Goal: Transaction & Acquisition: Purchase product/service

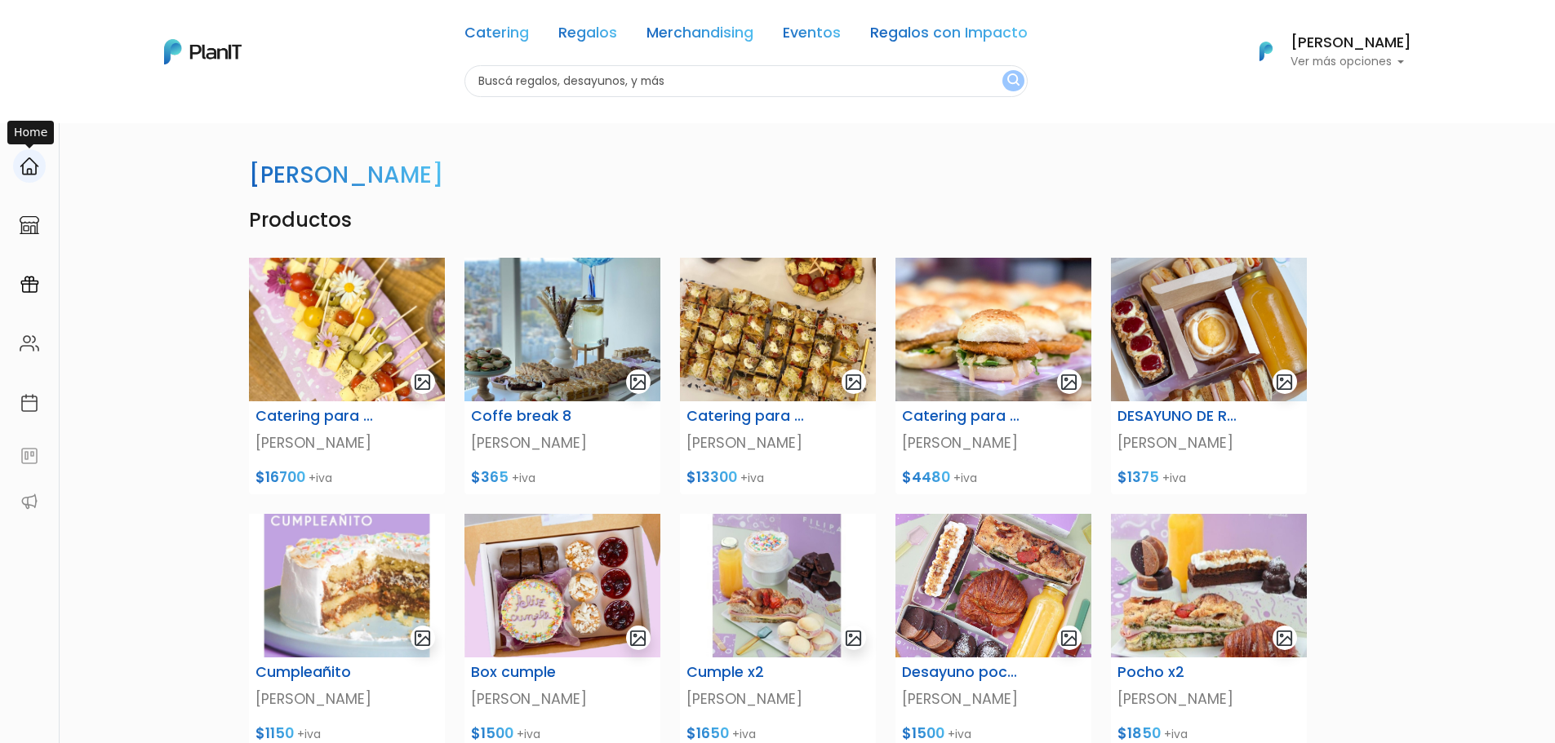
click at [35, 169] on img at bounding box center [30, 167] width 20 height 20
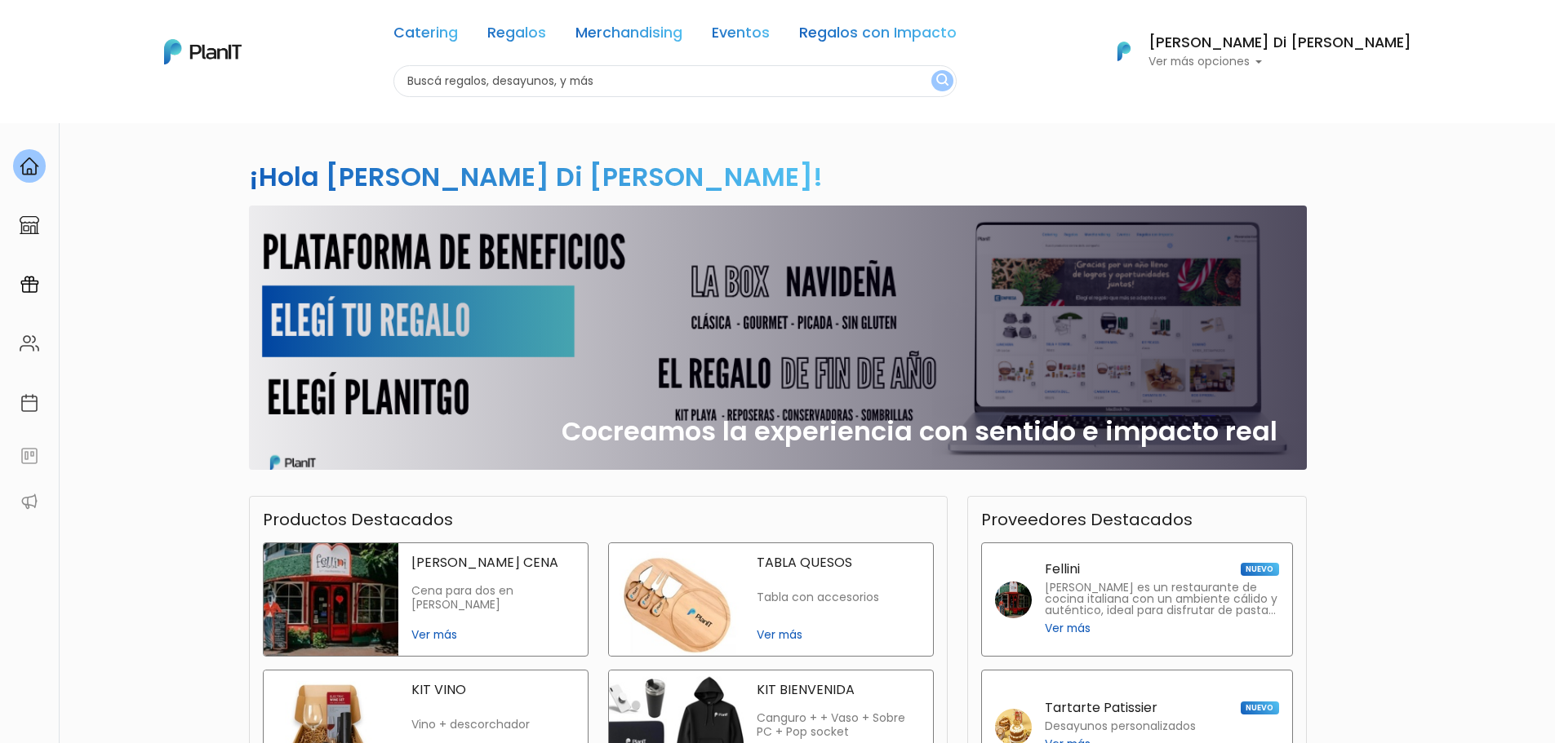
click at [351, 317] on div "Cocreamos la experiencia con sentido e impacto real" at bounding box center [778, 338] width 1038 height 264
click at [363, 307] on div "Cocreamos la experiencia con sentido e impacto real" at bounding box center [778, 338] width 1038 height 264
drag, startPoint x: 292, startPoint y: 376, endPoint x: 300, endPoint y: 436, distance: 60.1
click at [292, 381] on div "Cocreamos la experiencia con sentido e impacto real" at bounding box center [778, 338] width 1038 height 264
drag, startPoint x: 306, startPoint y: 450, endPoint x: 319, endPoint y: 454, distance: 13.7
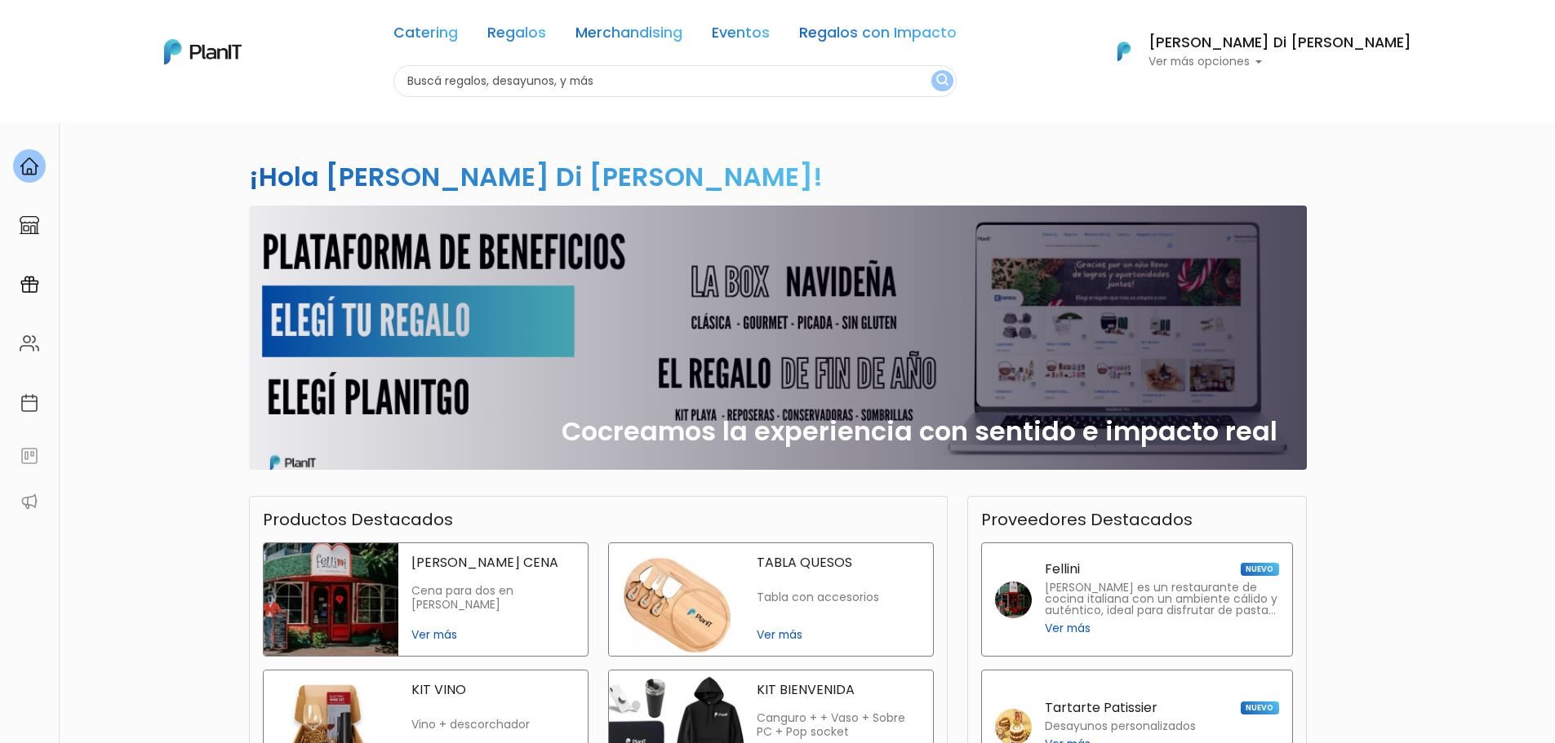
click at [308, 450] on div "Cocreamos la experiencia con sentido e impacto real" at bounding box center [778, 338] width 1038 height 264
click at [761, 453] on div "Cocreamos la experiencia con sentido e impacto real" at bounding box center [778, 338] width 1038 height 264
click at [427, 251] on div "Cocreamos la experiencia con sentido e impacto real" at bounding box center [778, 338] width 1038 height 264
click at [546, 42] on link "Regalos" at bounding box center [516, 36] width 59 height 20
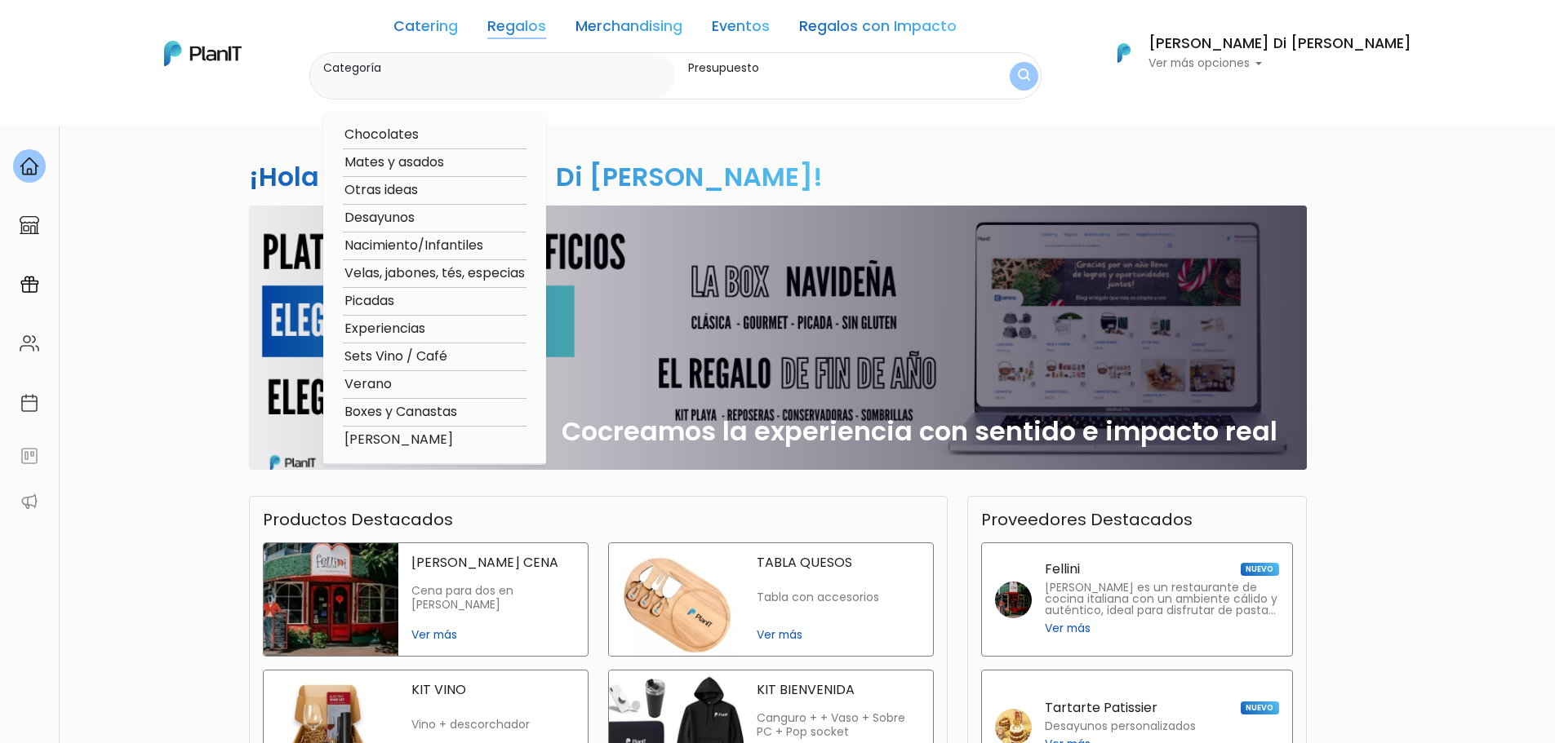
click at [873, 53] on div "Presupuesto" at bounding box center [821, 76] width 292 height 47
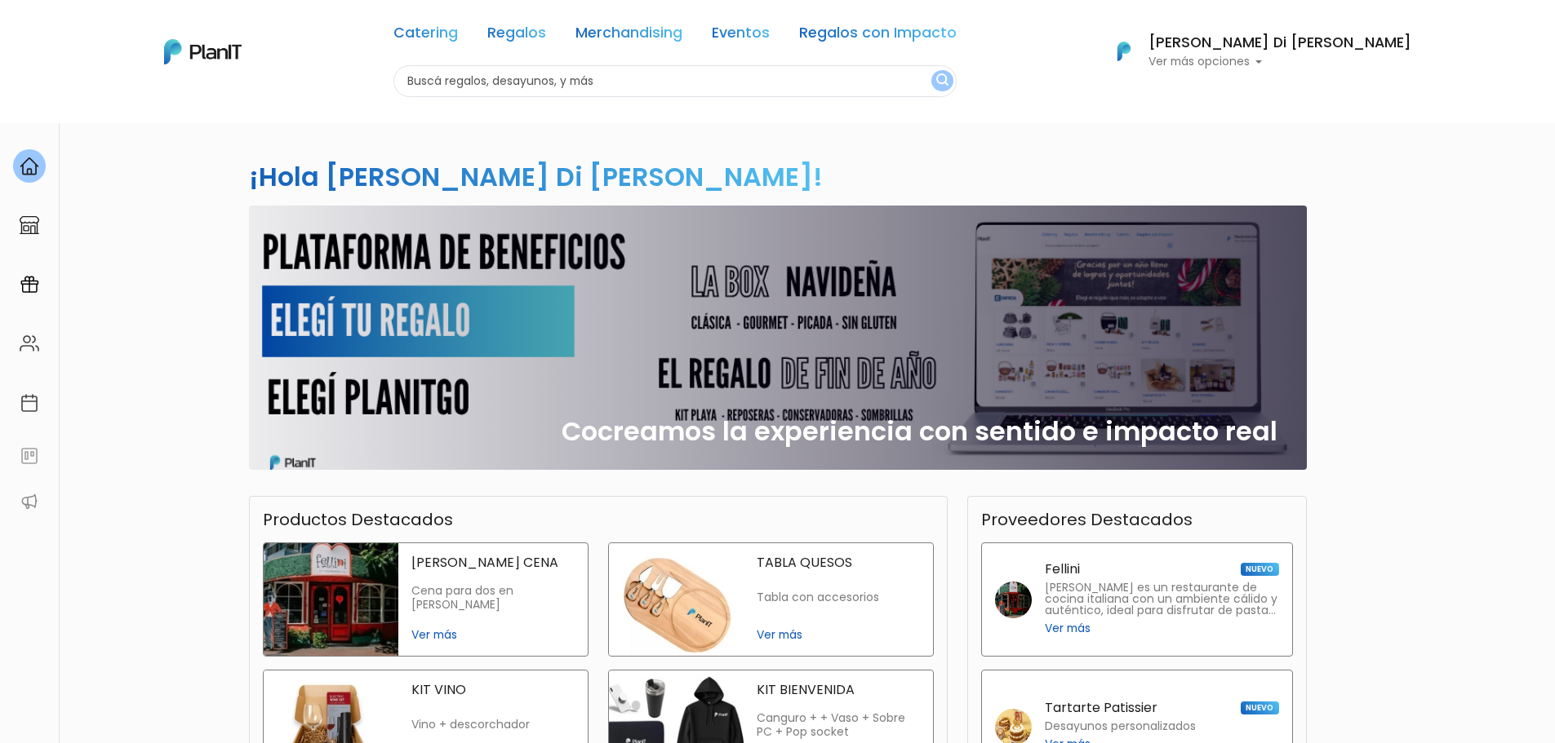
click at [741, 91] on input "text" at bounding box center [674, 81] width 563 height 32
click at [28, 284] on img at bounding box center [30, 285] width 20 height 20
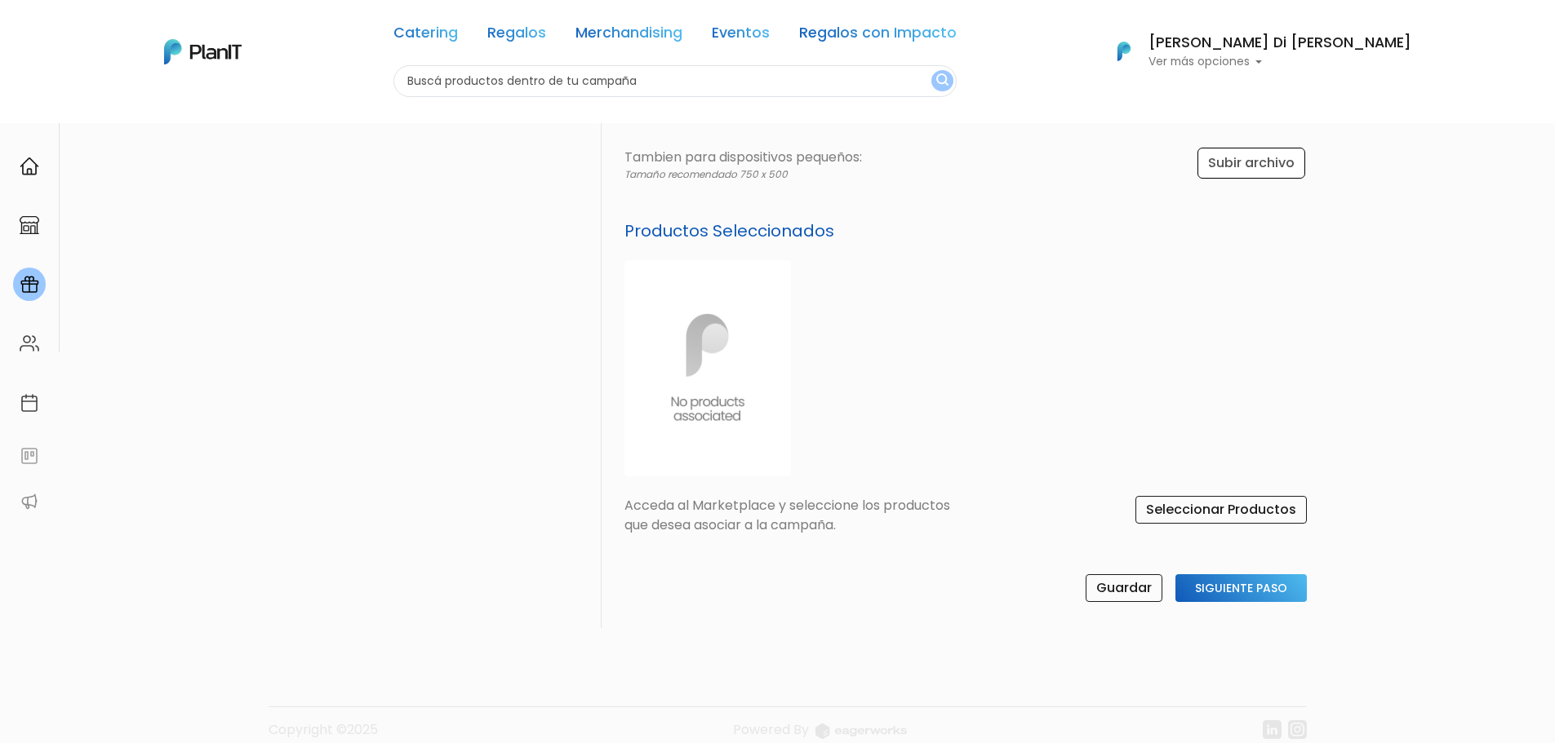
scroll to position [536, 0]
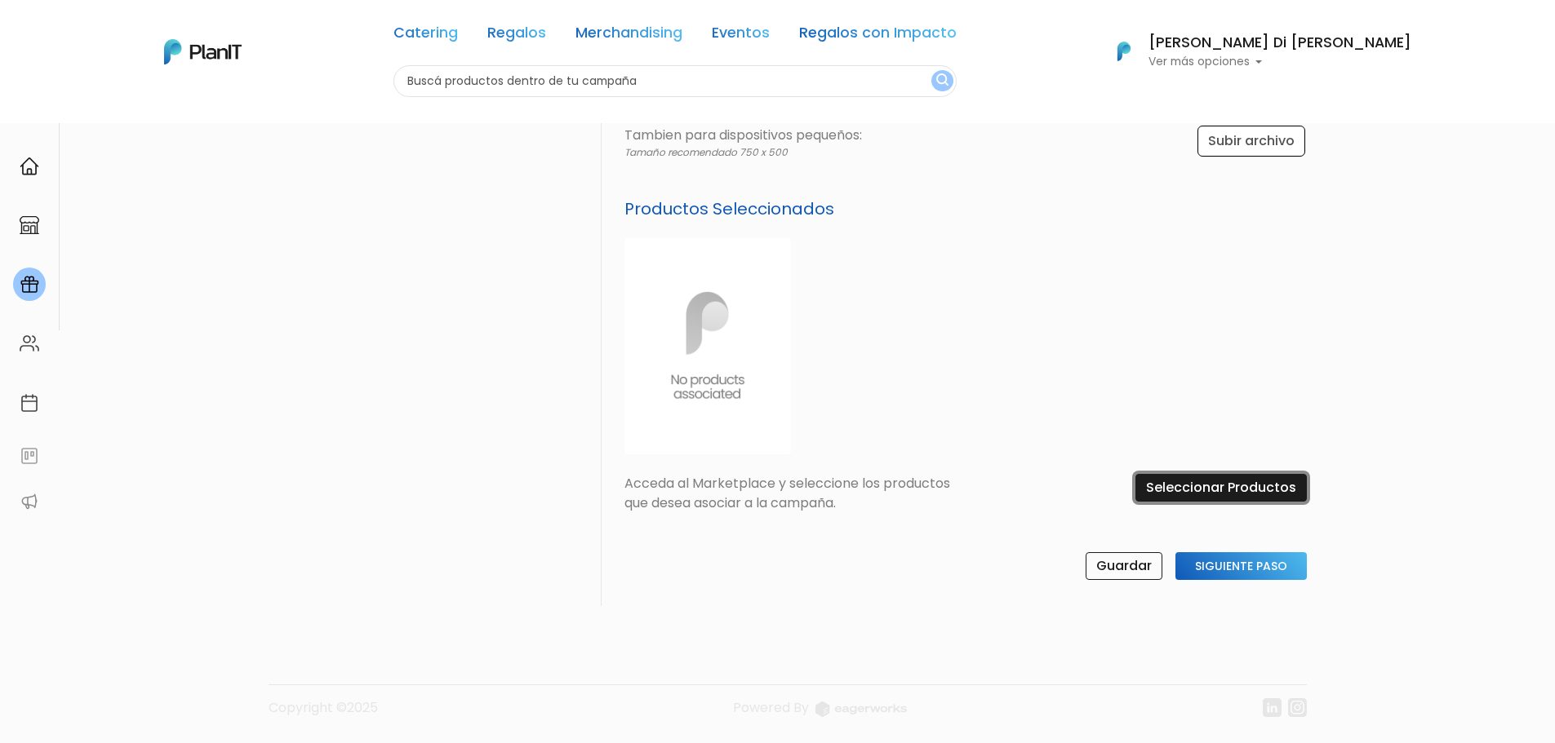
click at [1242, 483] on input "Seleccionar Productos" at bounding box center [1220, 488] width 171 height 28
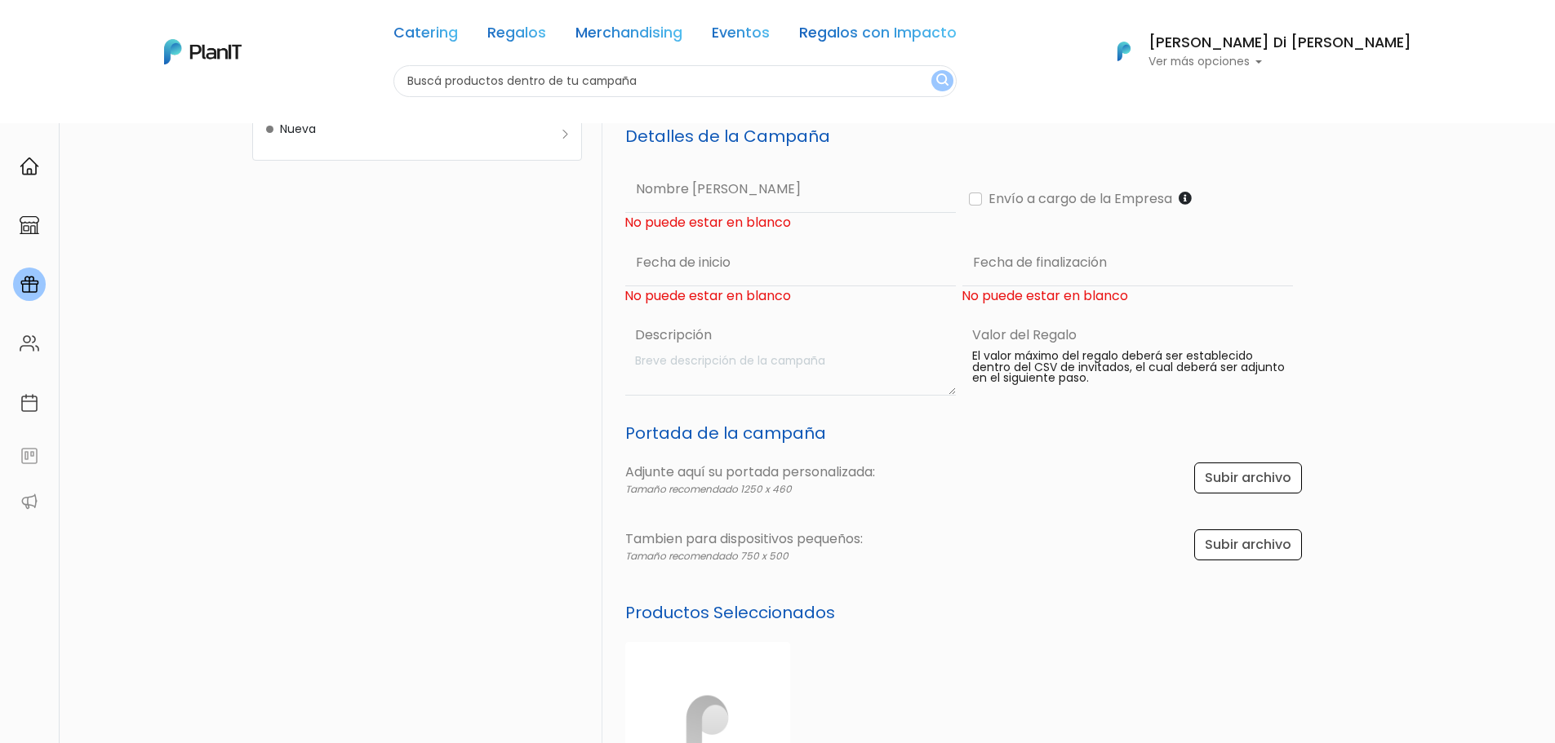
scroll to position [82, 0]
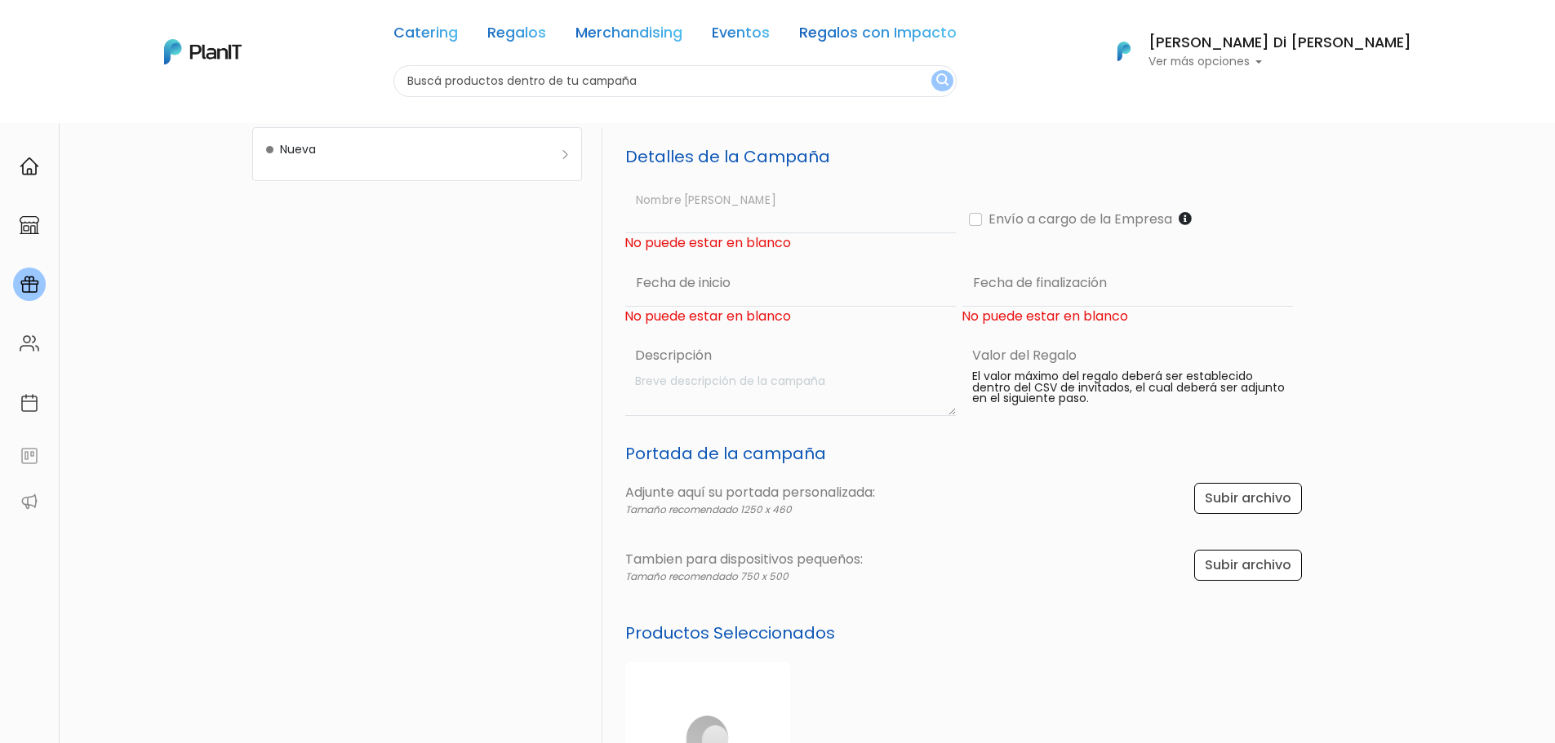
click at [703, 201] on input "text" at bounding box center [790, 209] width 331 height 47
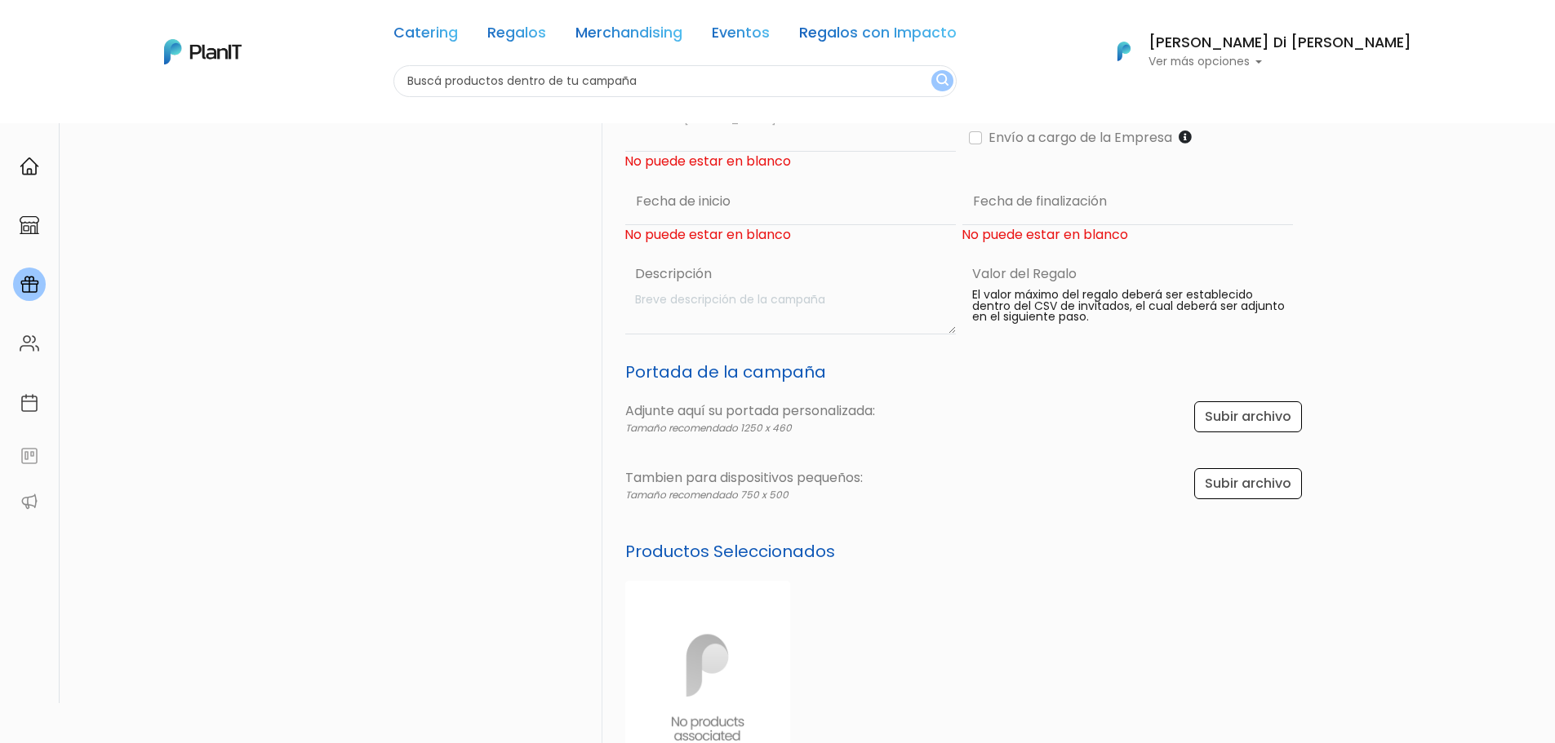
scroll to position [0, 0]
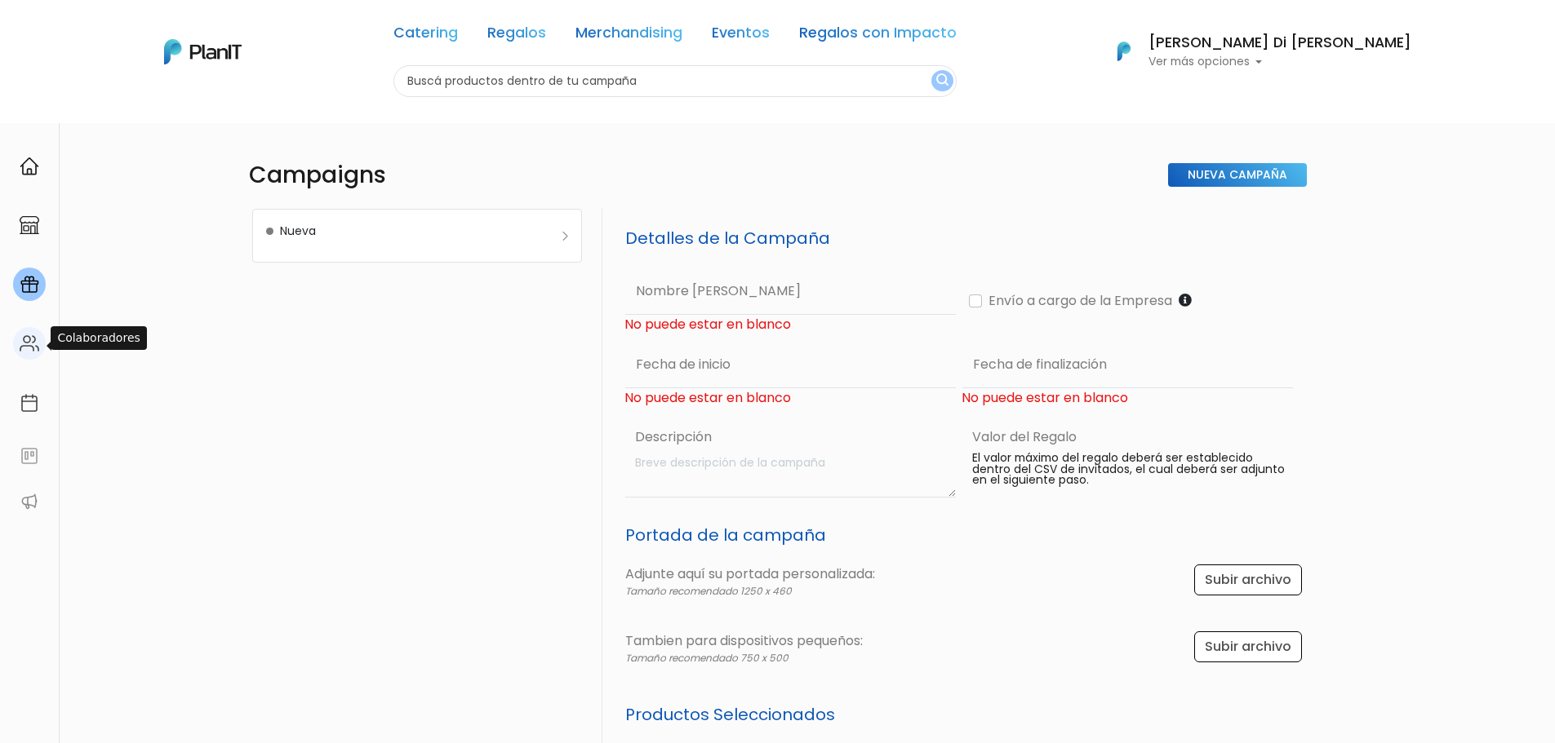
click at [29, 338] on img at bounding box center [30, 344] width 20 height 20
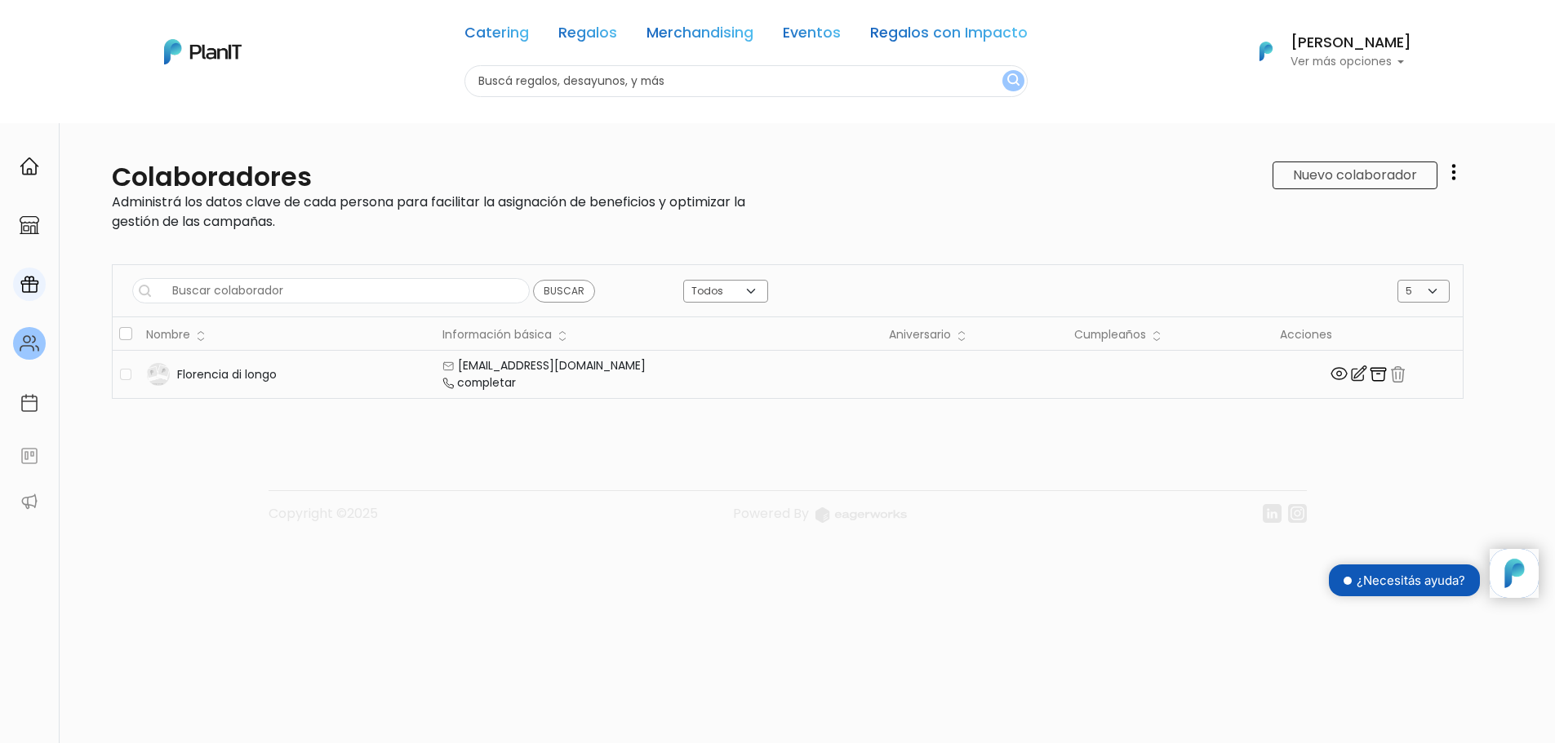
click at [24, 301] on link at bounding box center [29, 284] width 59 height 47
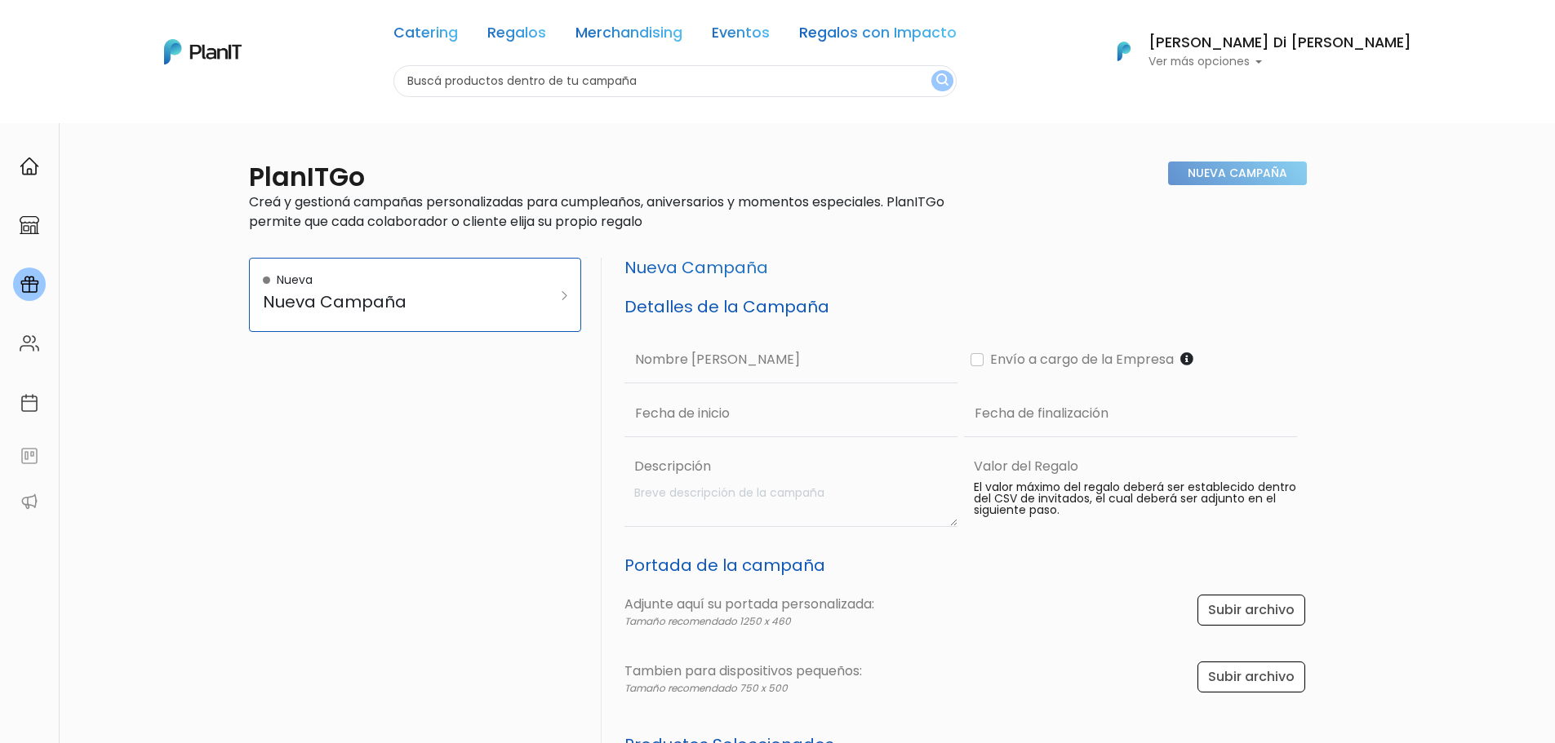
click at [1207, 176] on div "Nueva Campaña" at bounding box center [1130, 203] width 353 height 83
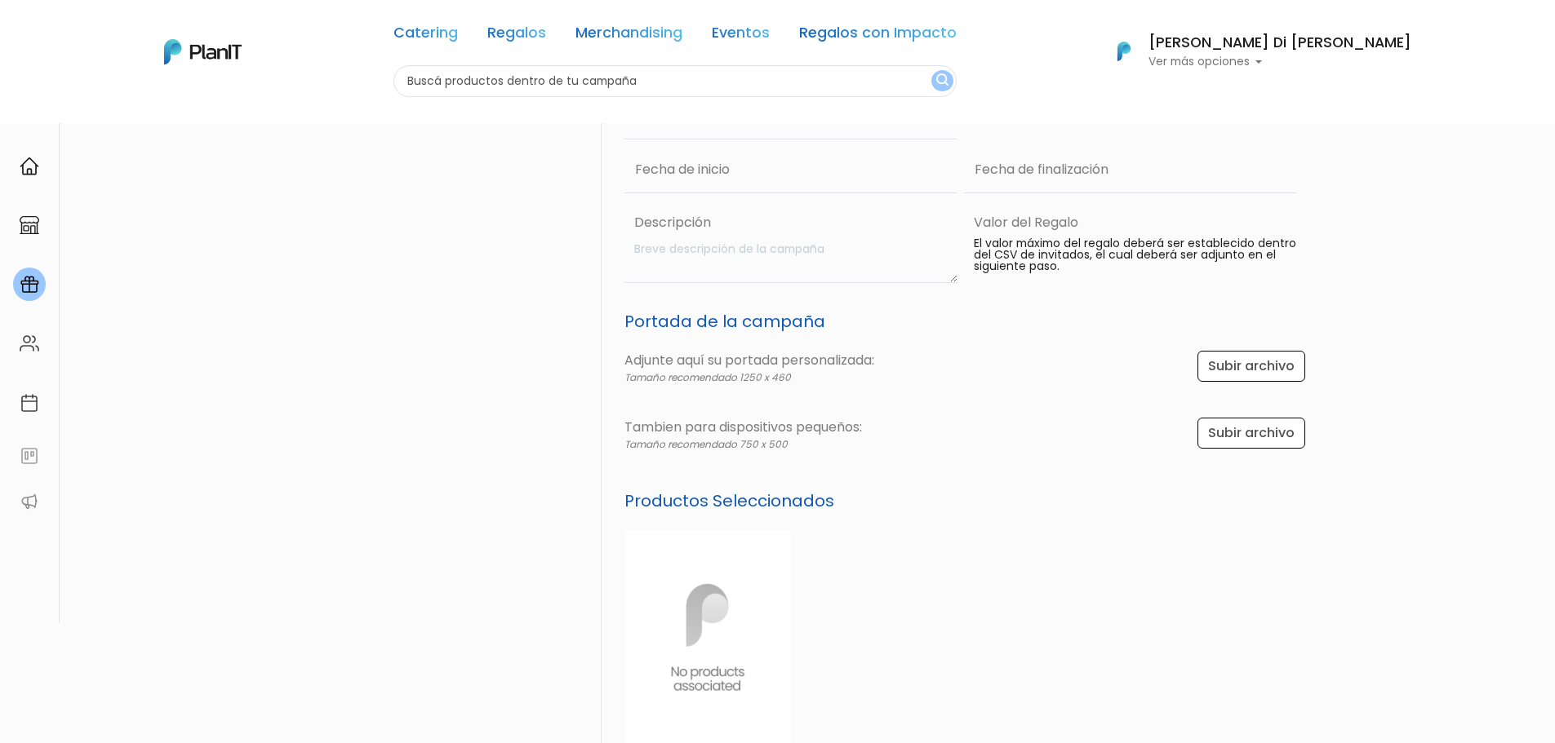
scroll to position [408, 0]
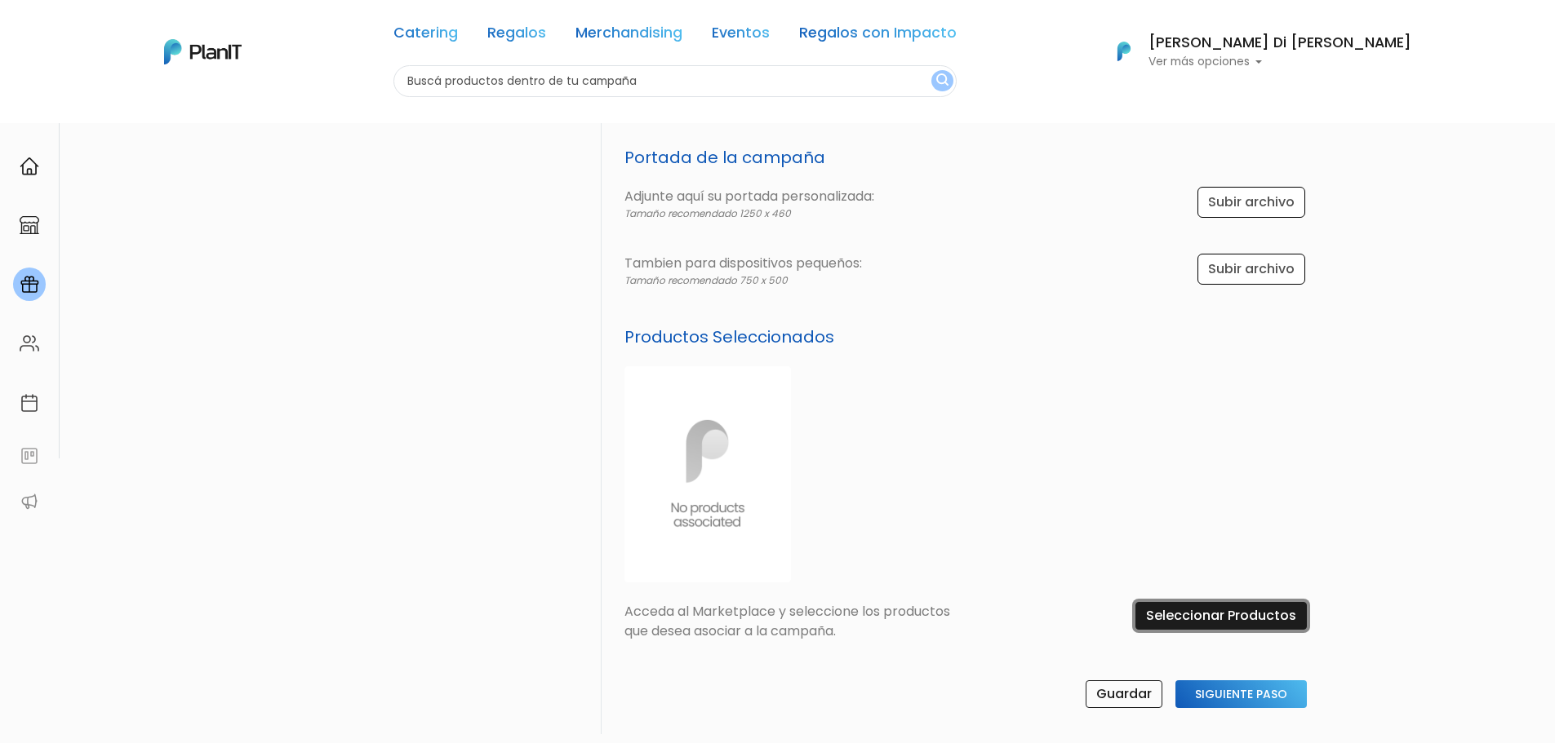
click at [1192, 606] on input "Seleccionar Productos" at bounding box center [1220, 616] width 171 height 28
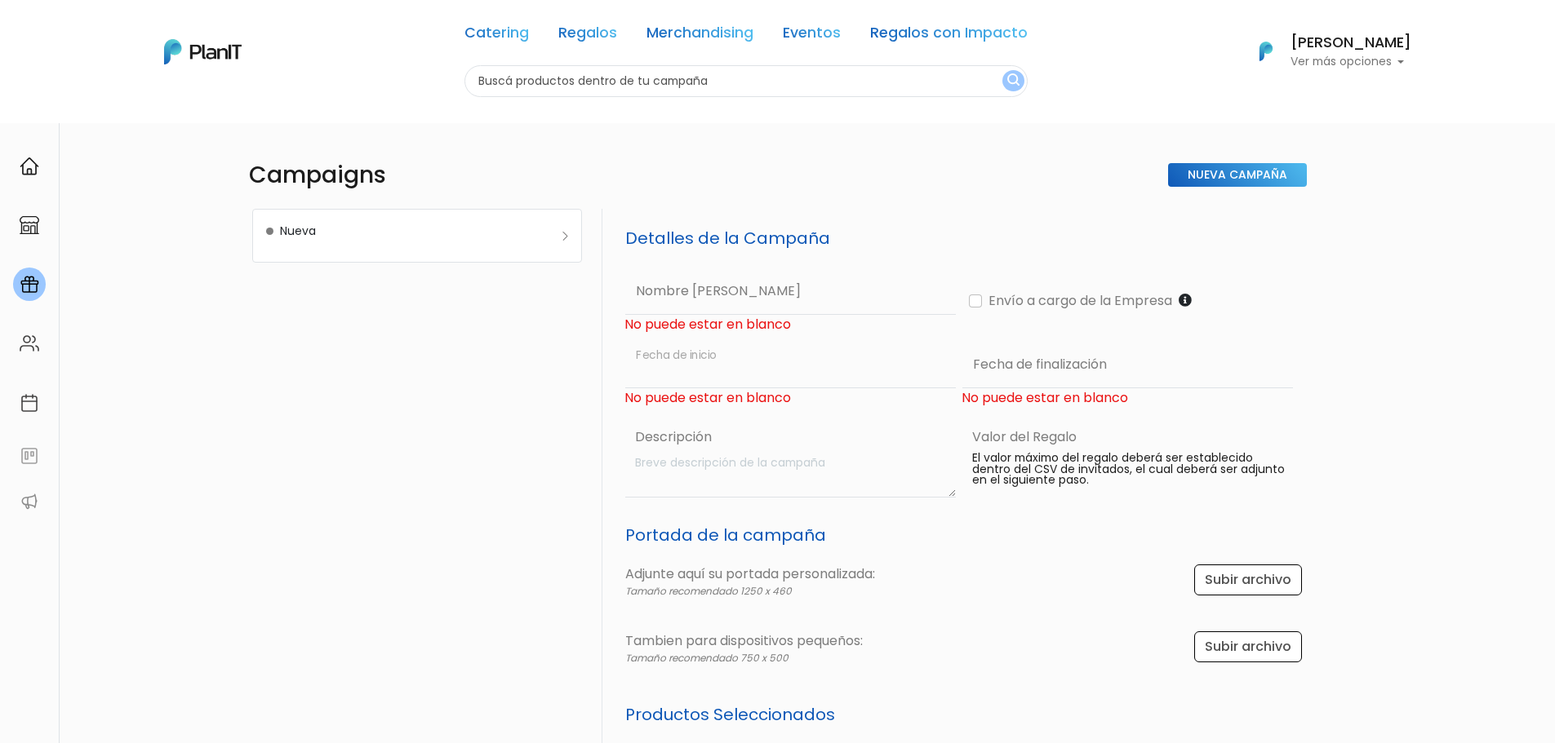
click at [746, 362] on input "text" at bounding box center [790, 364] width 331 height 47
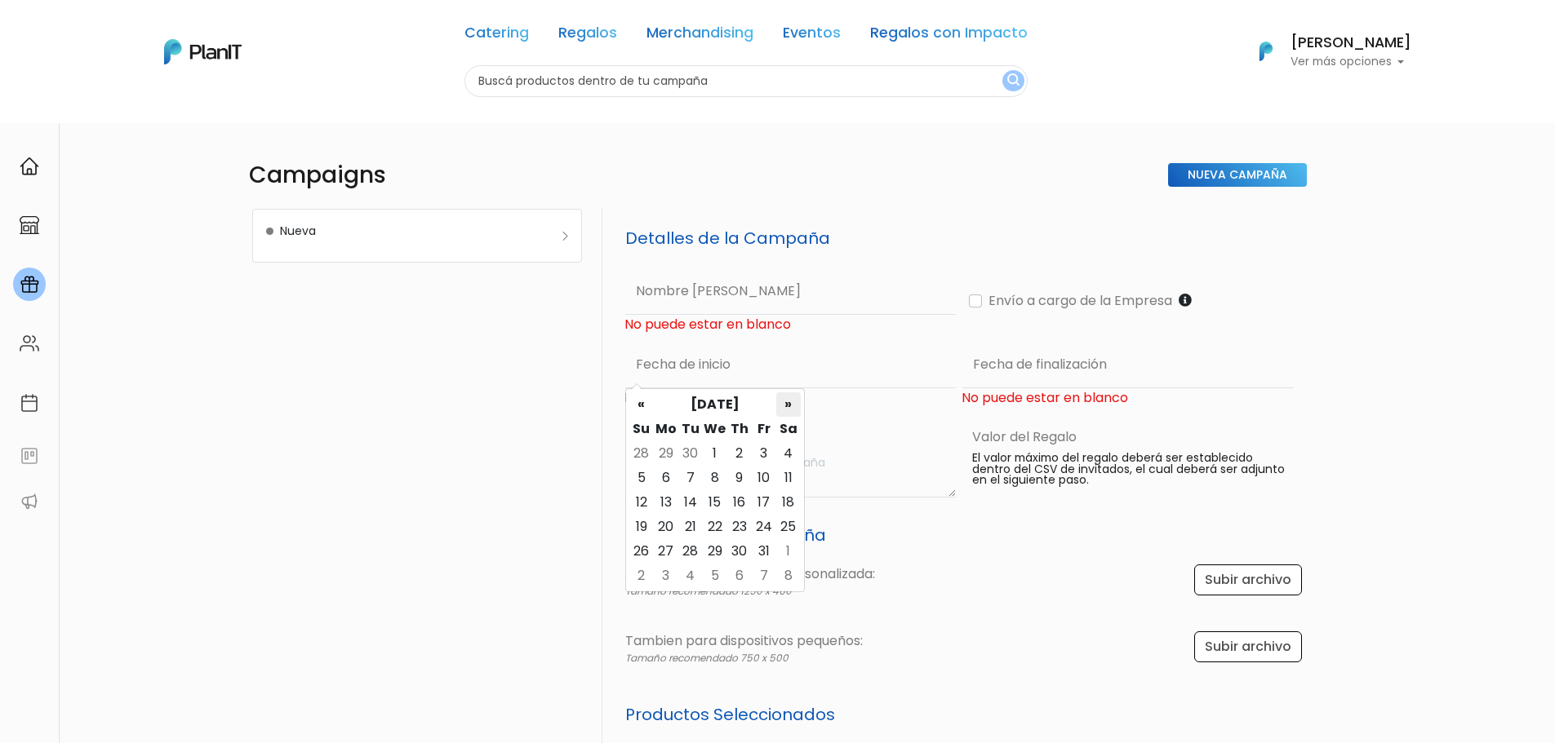
click at [782, 411] on th "»" at bounding box center [788, 405] width 24 height 24
click at [632, 503] on td "14" at bounding box center [641, 502] width 24 height 24
type input "14/12/2025"
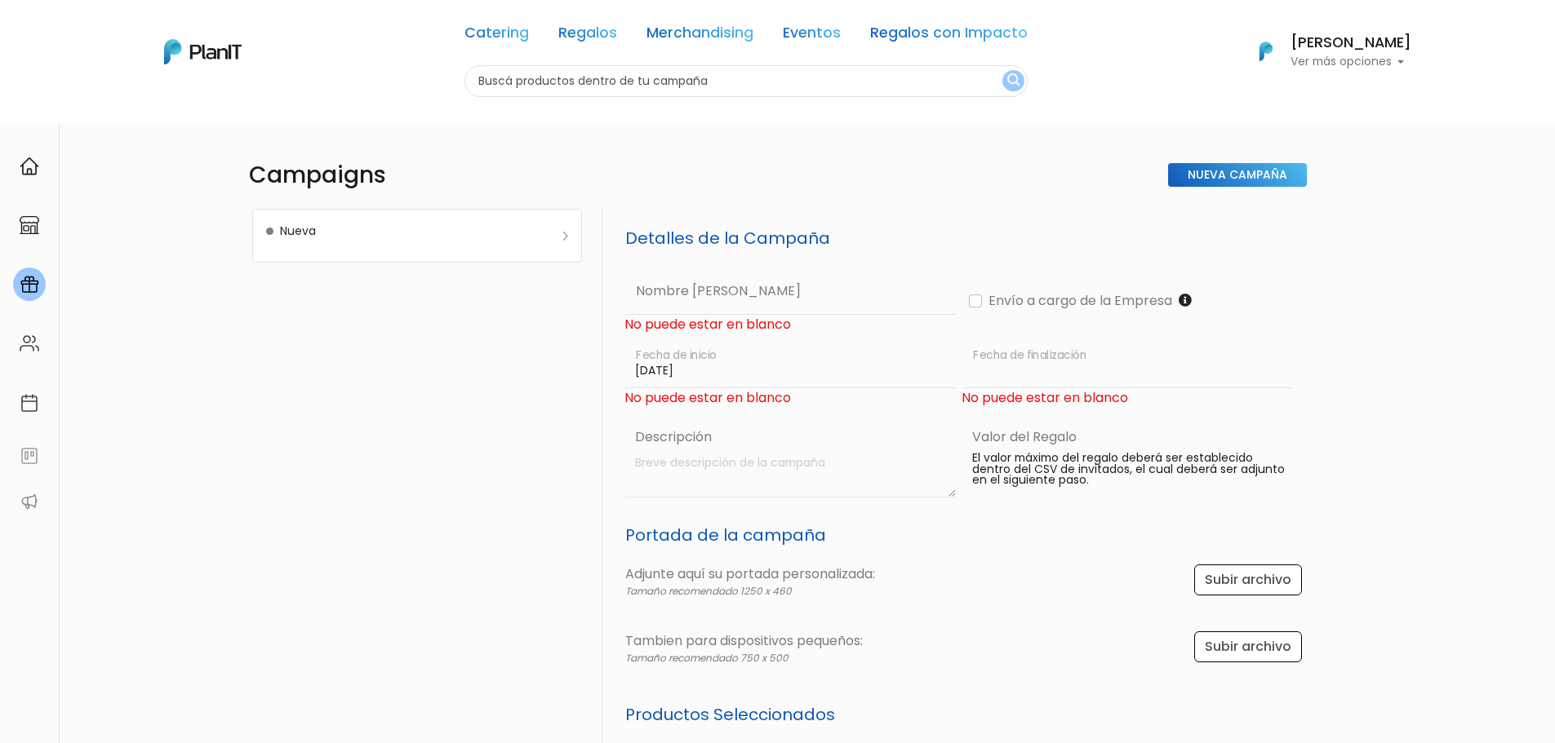
click at [1009, 371] on input "text" at bounding box center [1127, 364] width 331 height 47
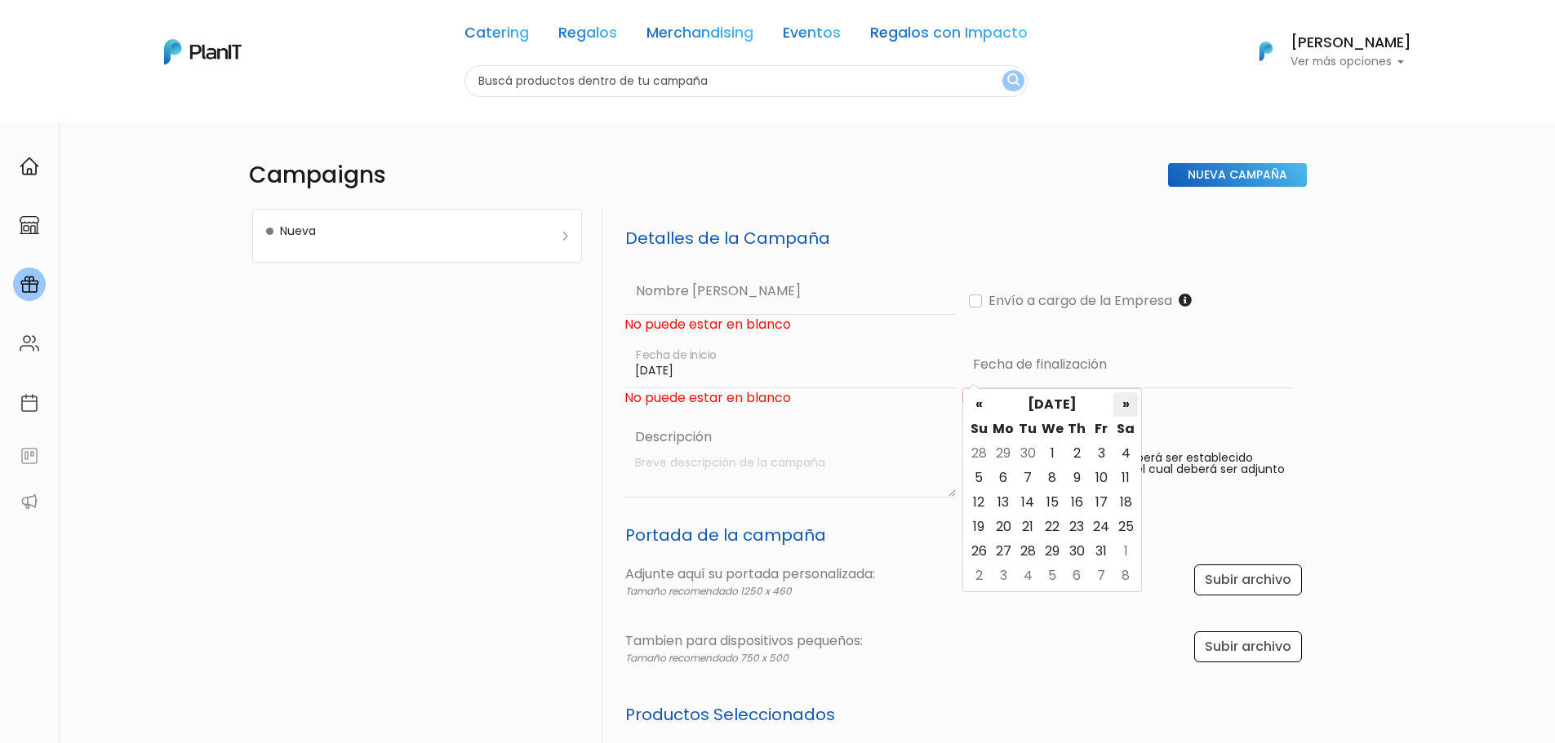
click at [1117, 406] on th "»" at bounding box center [1125, 405] width 24 height 24
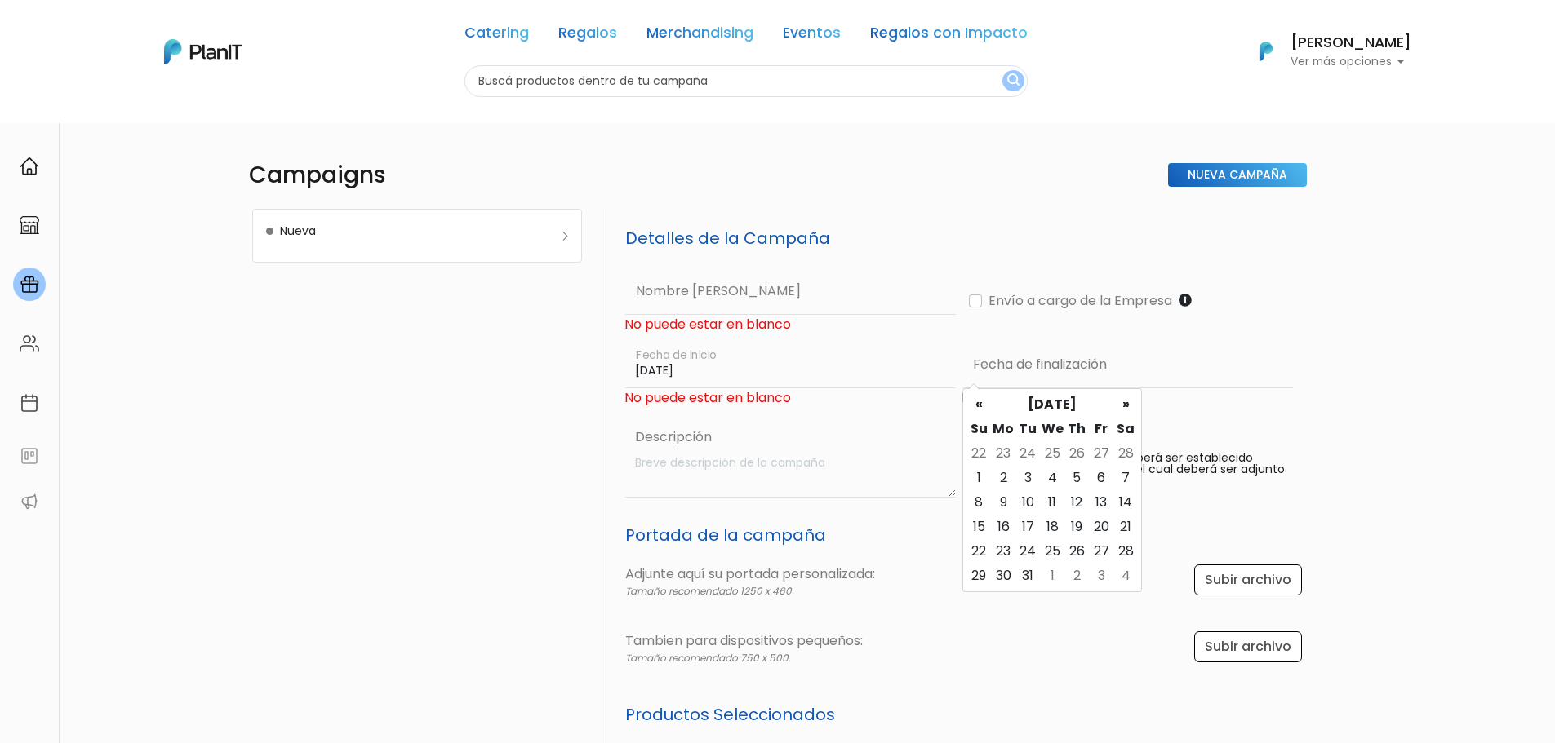
click at [1117, 406] on th "»" at bounding box center [1125, 405] width 24 height 24
click at [969, 411] on th "«" at bounding box center [978, 405] width 24 height 24
click at [1129, 403] on th "»" at bounding box center [1125, 405] width 24 height 24
click at [1036, 568] on td "31" at bounding box center [1027, 576] width 24 height 24
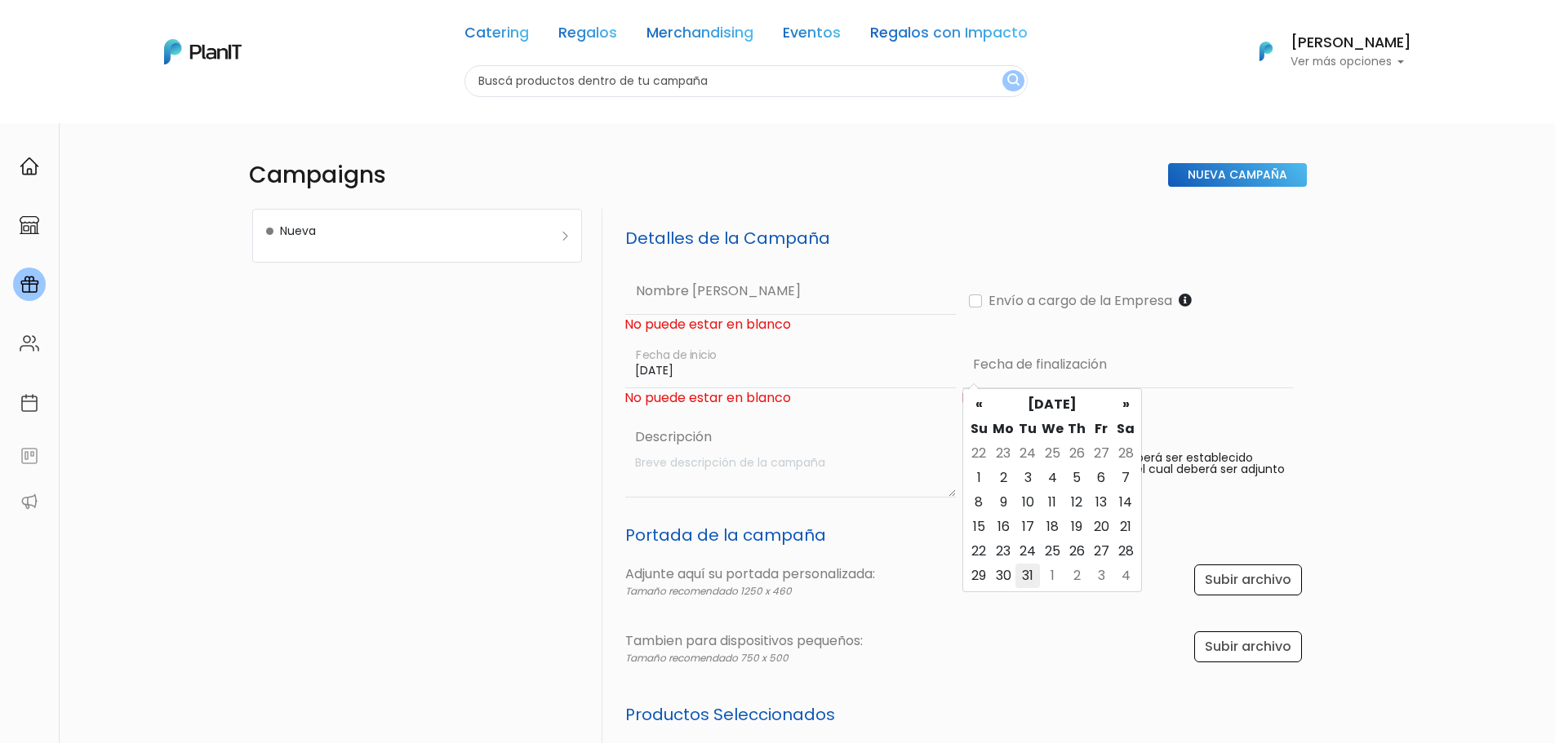
type input "31/03/2026"
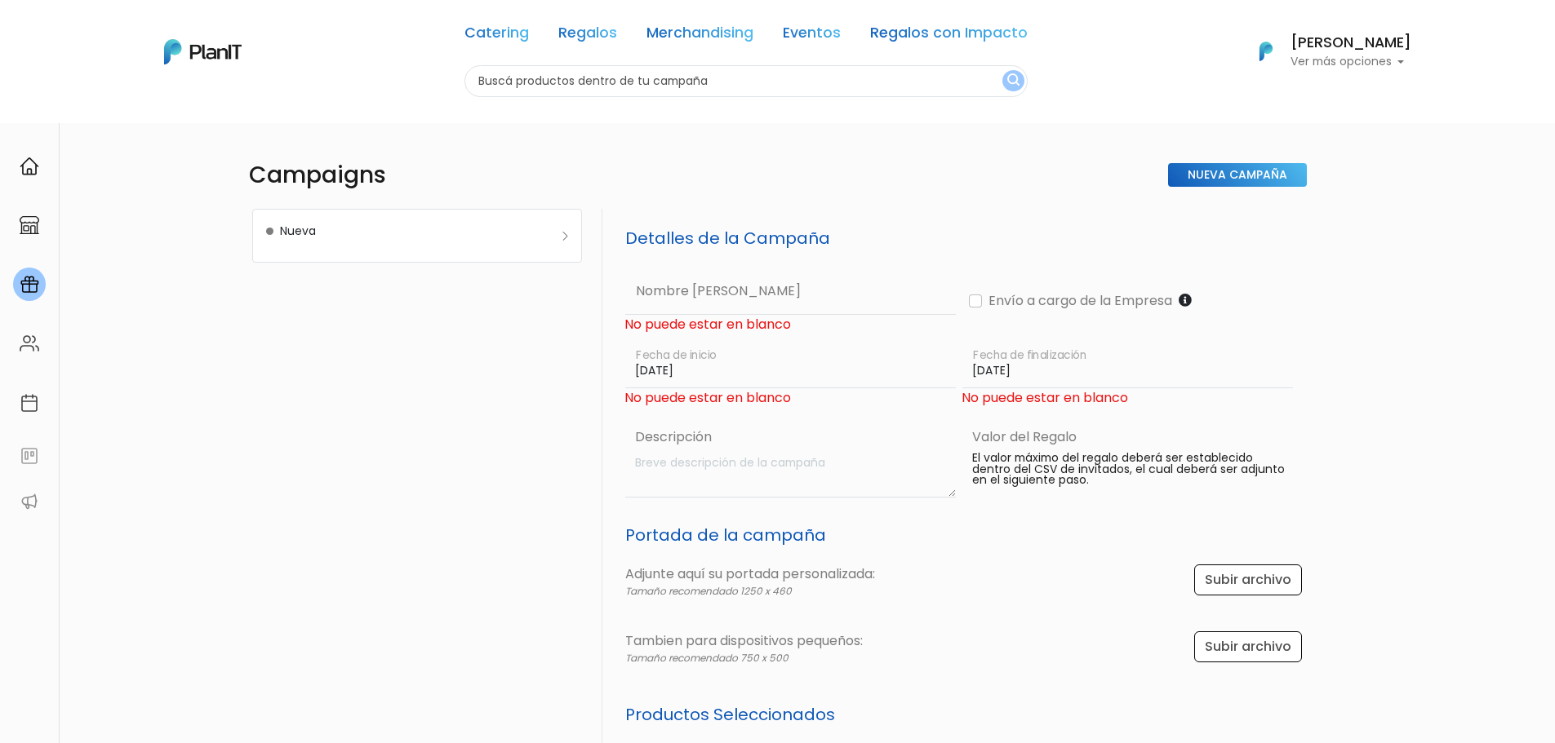
click at [776, 473] on textarea at bounding box center [790, 472] width 331 height 51
click at [1119, 486] on p "El valor máximo del regalo deberá ser establecido dentro del CSV de invitados, …" at bounding box center [1132, 470] width 321 height 34
click at [32, 169] on img at bounding box center [30, 167] width 20 height 20
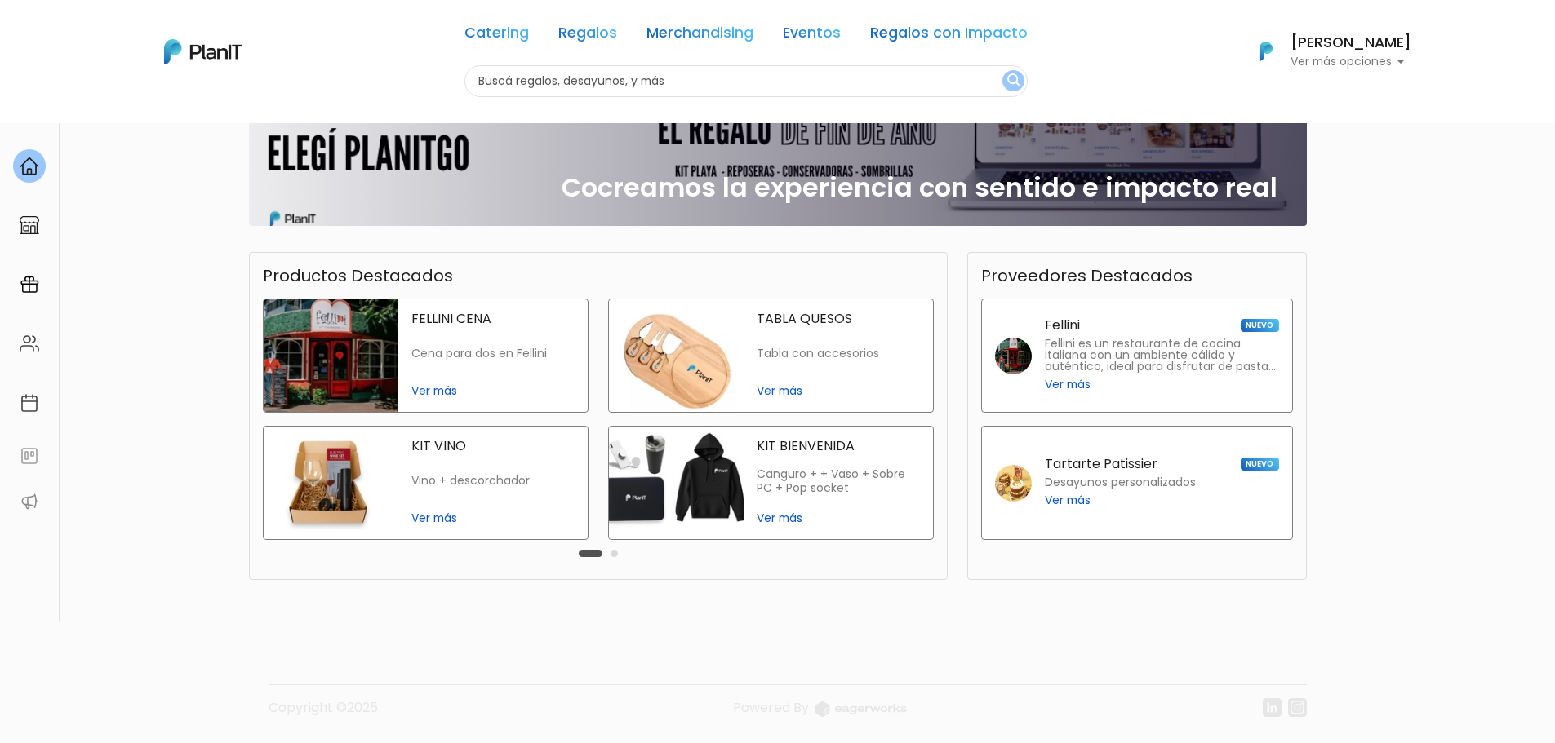
click at [611, 554] on button "Carousel Page 2" at bounding box center [613, 553] width 7 height 7
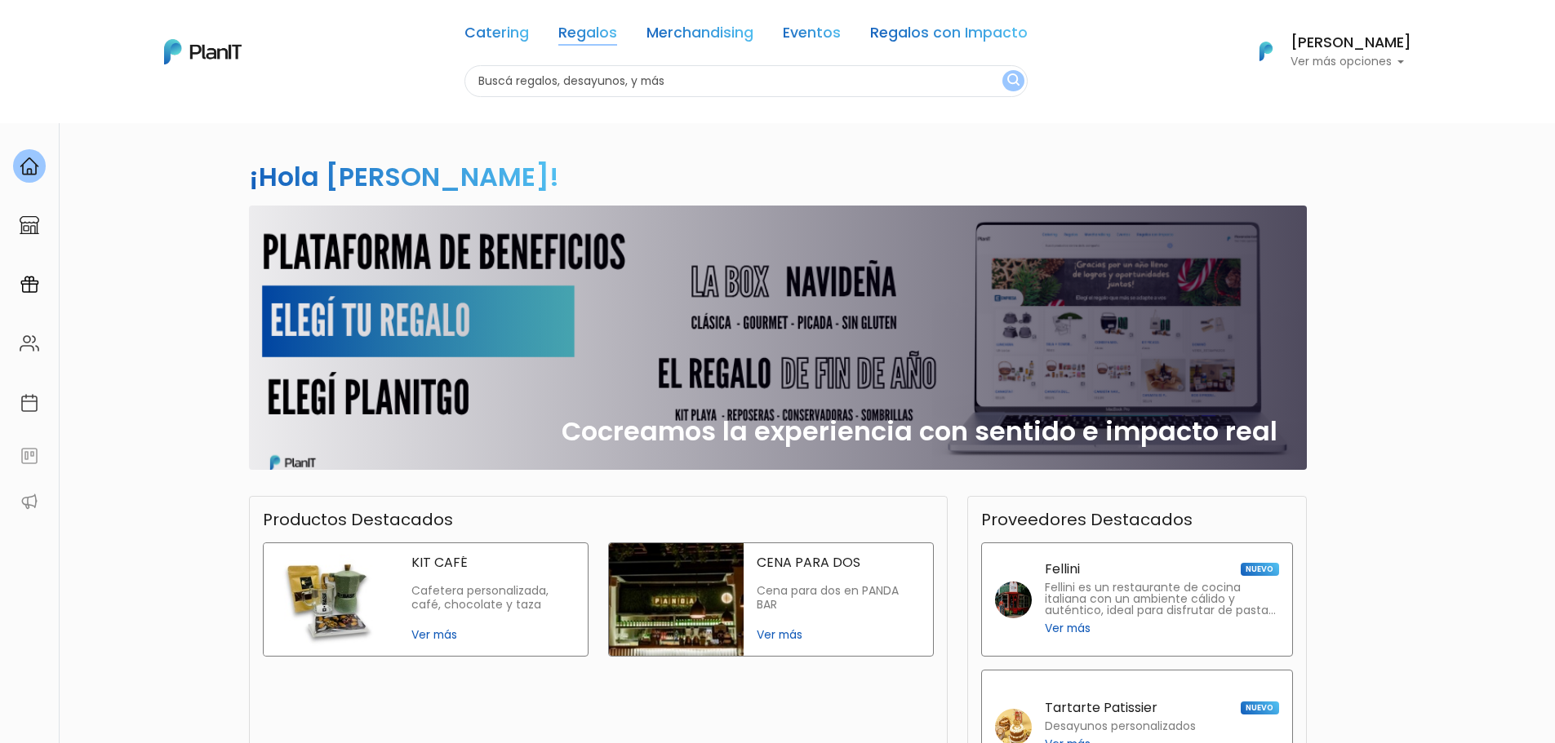
click at [561, 26] on link "Regalos" at bounding box center [587, 36] width 59 height 20
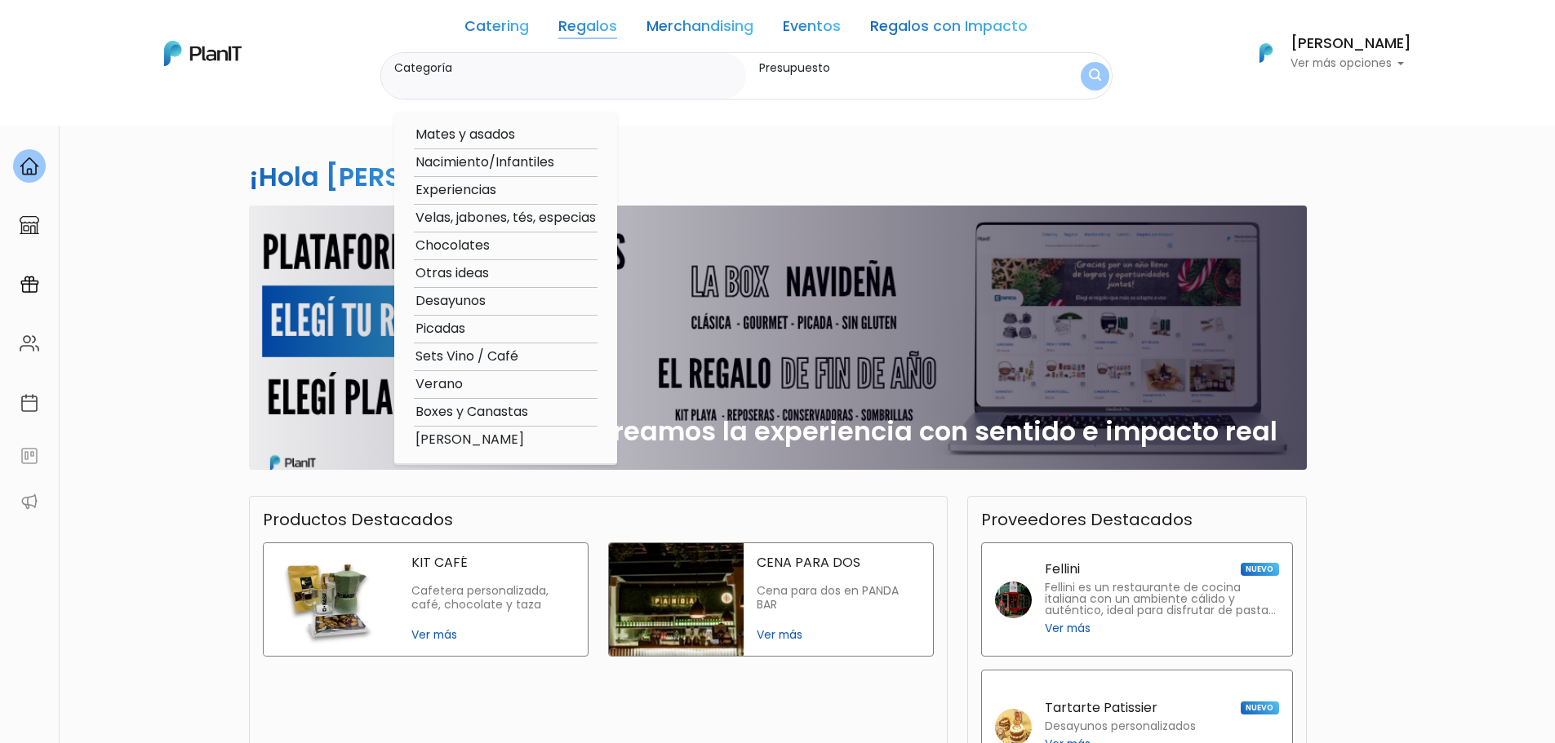
click at [469, 411] on option "Boxes y Canastas" at bounding box center [506, 412] width 184 height 20
type input "Boxes y Canastas"
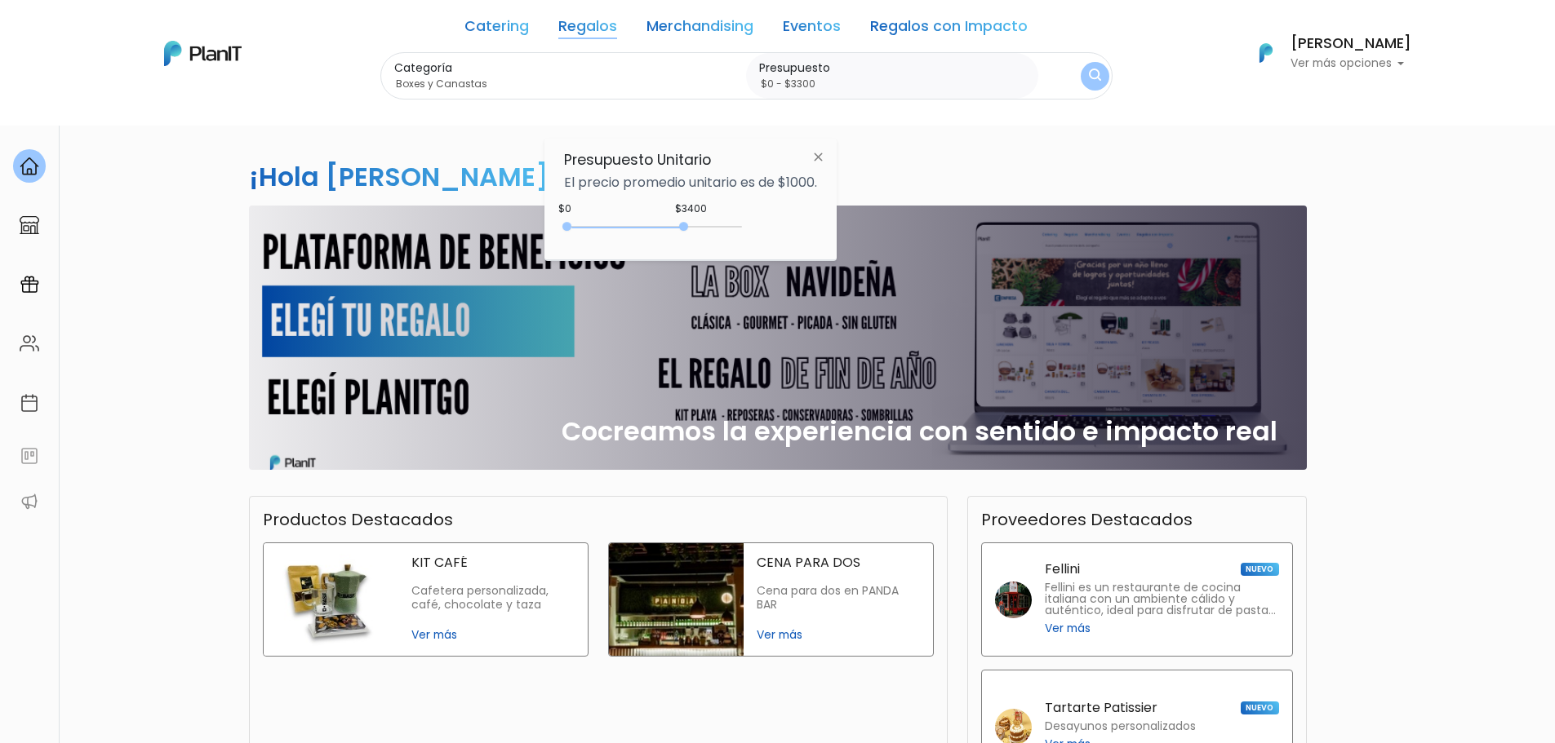
type input "$0 - $3250"
drag, startPoint x: 603, startPoint y: 224, endPoint x: 681, endPoint y: 225, distance: 78.4
click at [681, 225] on div at bounding box center [677, 226] width 9 height 9
click at [1093, 70] on button "submit" at bounding box center [1094, 76] width 34 height 34
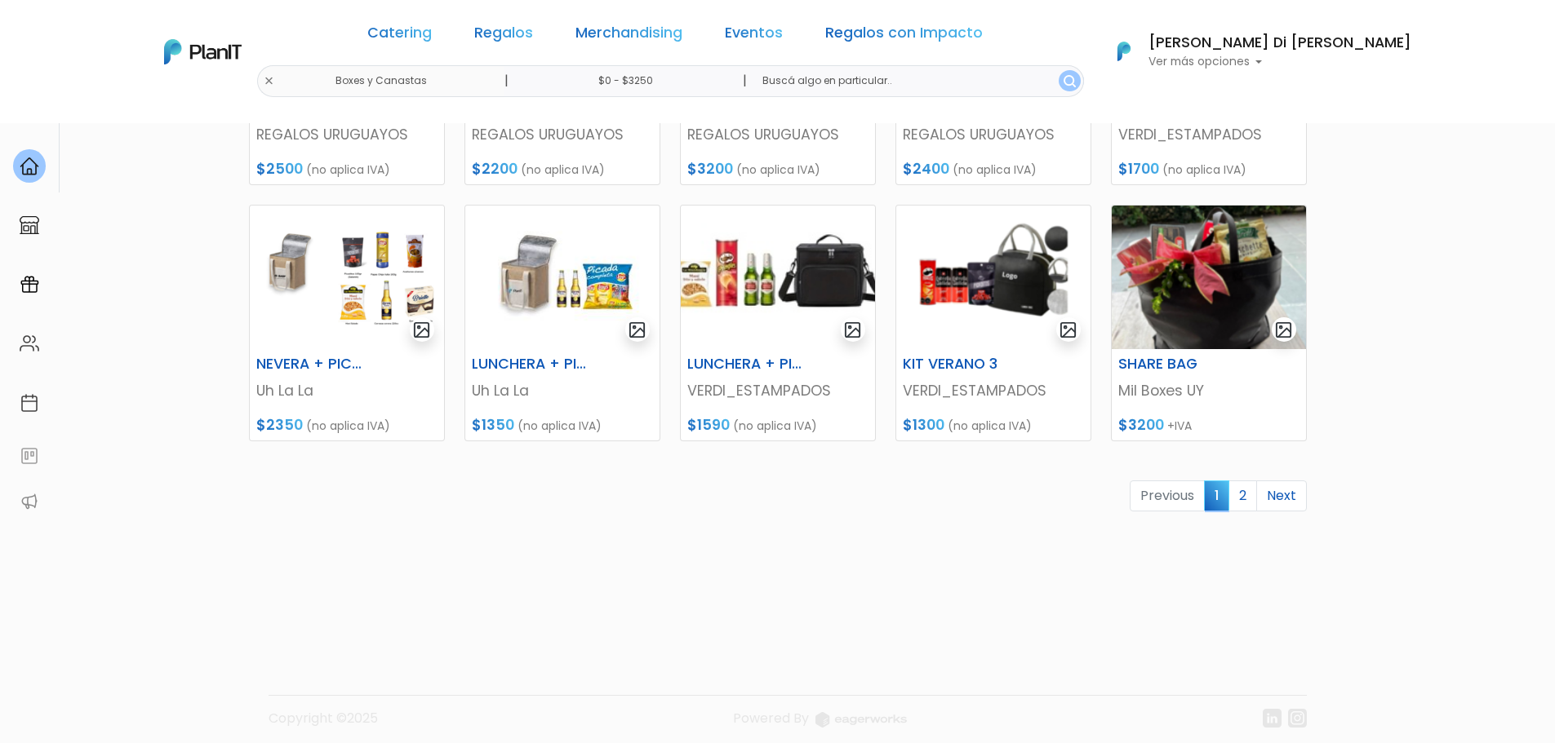
scroll to position [685, 0]
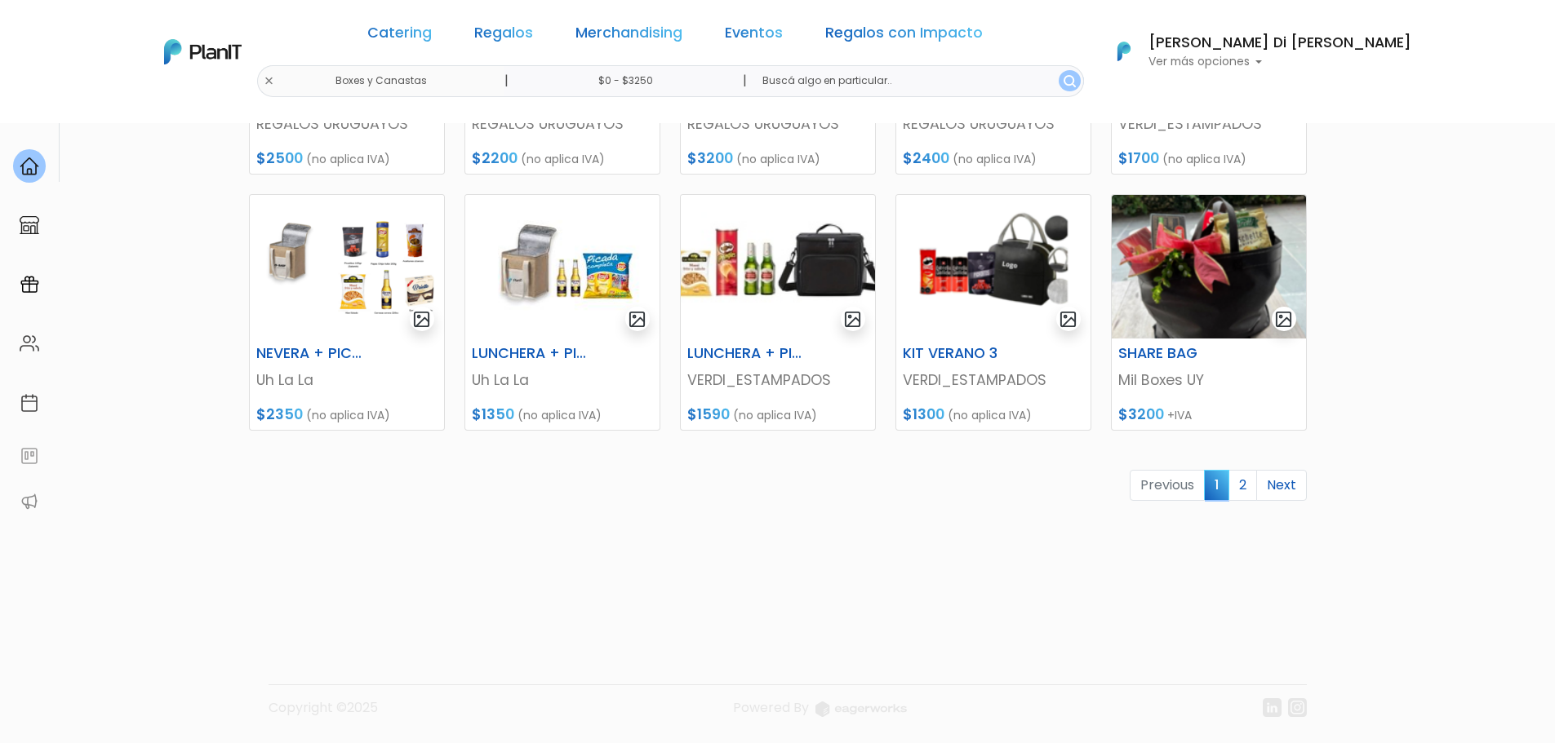
click at [1285, 489] on link "Next" at bounding box center [1281, 485] width 51 height 31
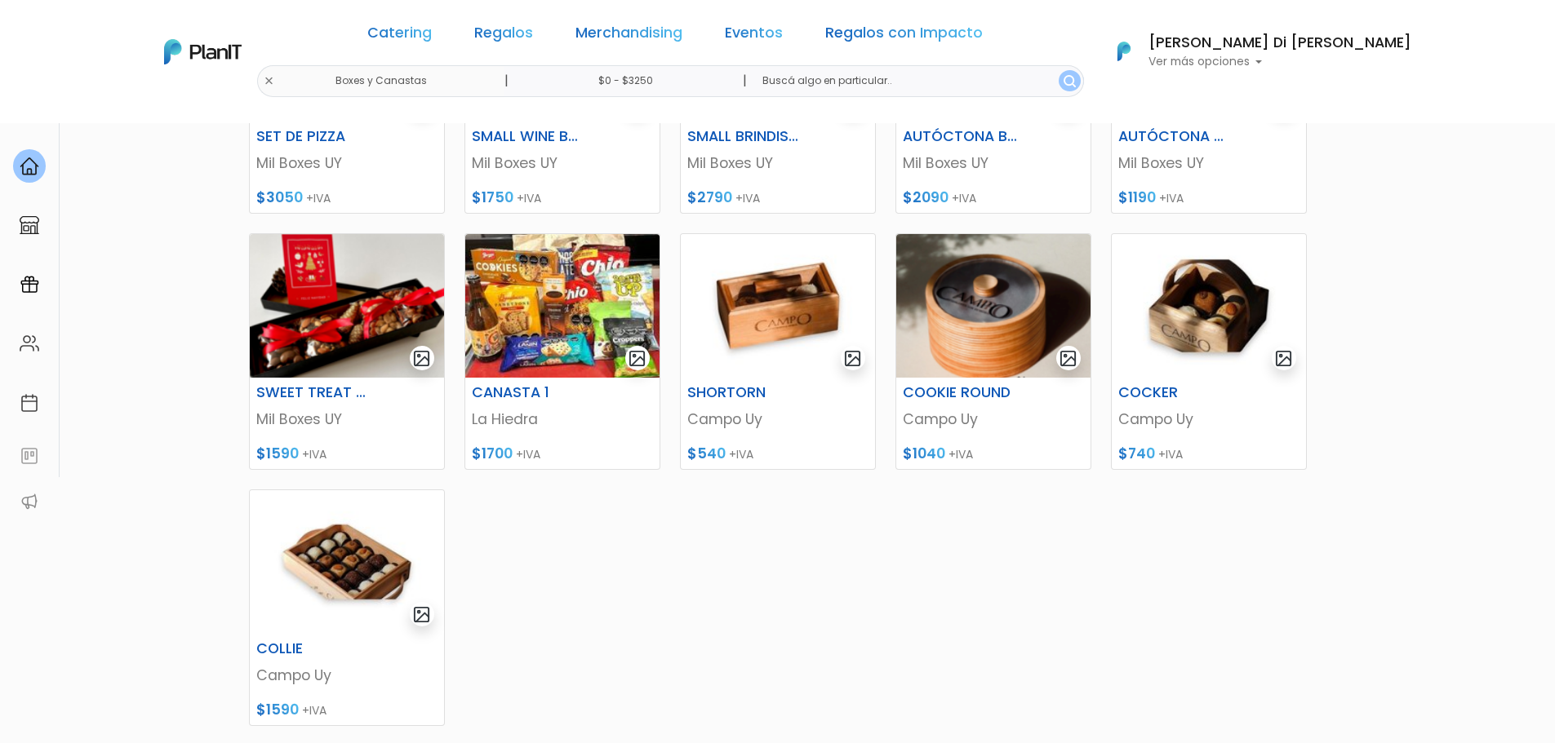
scroll to position [82, 0]
